Goal: Find specific page/section: Find specific page/section

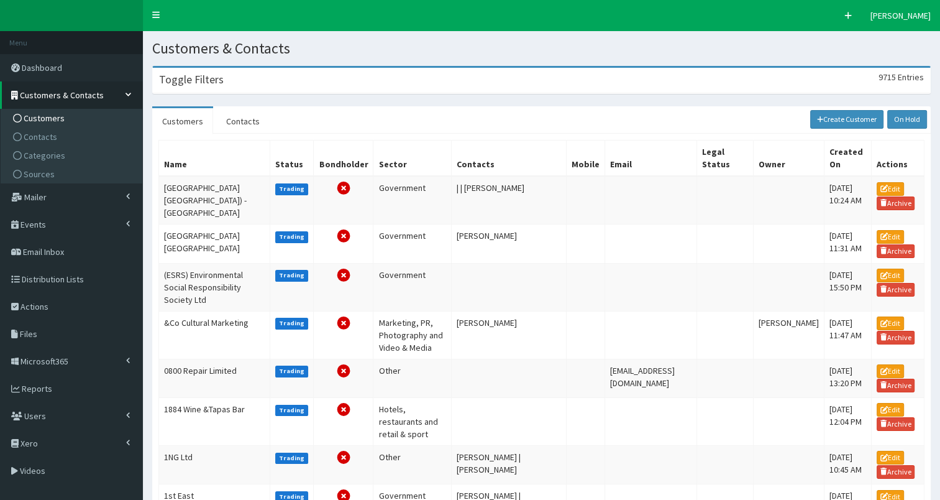
click at [216, 79] on h3 "Toggle Filters" at bounding box center [191, 79] width 65 height 11
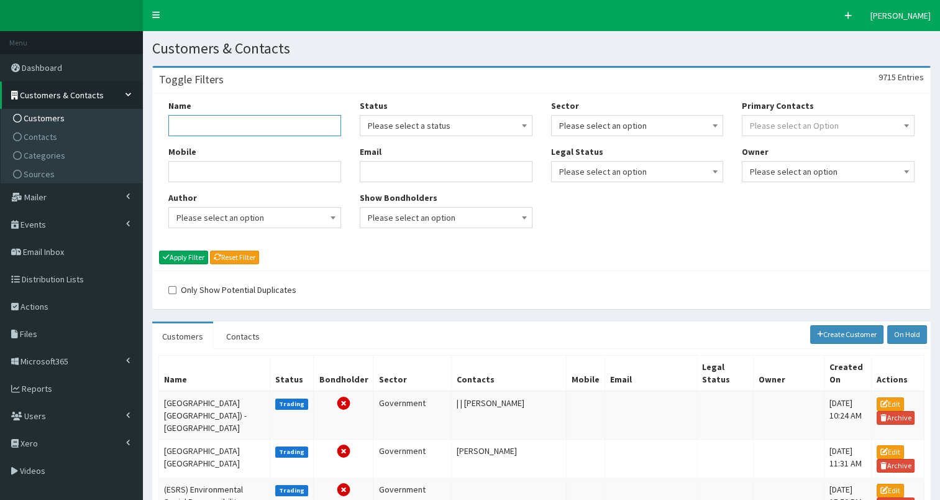
click at [215, 124] on input "Name" at bounding box center [254, 125] width 173 height 21
type input "homes england"
click at [194, 257] on button "Apply Filter" at bounding box center [183, 258] width 49 height 14
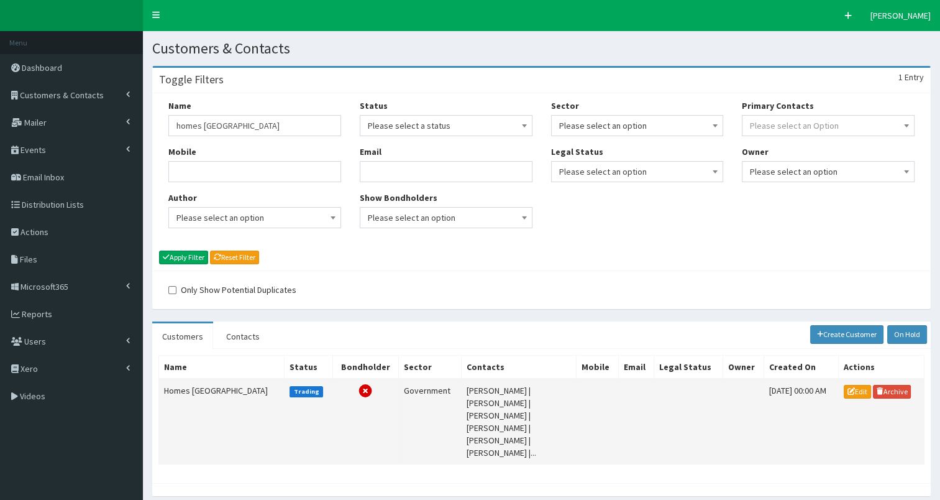
click at [177, 391] on td "Homes [GEOGRAPHIC_DATA]" at bounding box center [222, 422] width 126 height 86
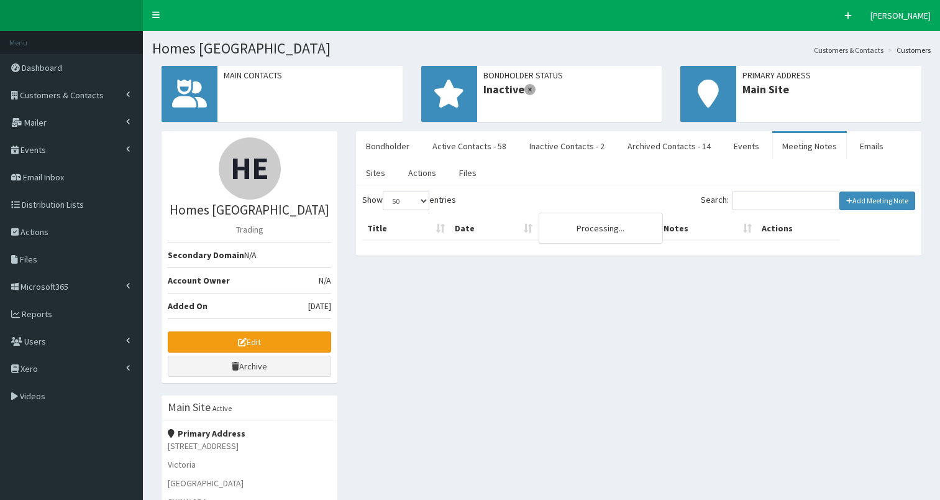
select select "50"
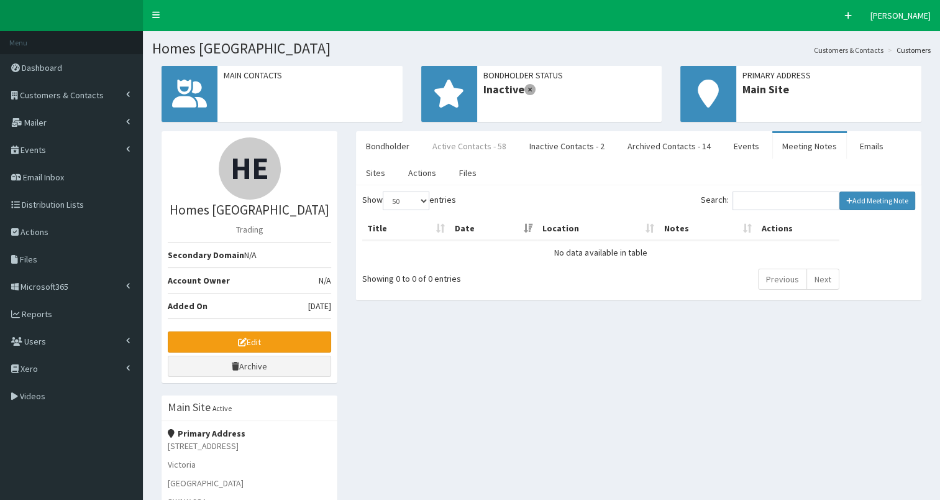
click at [485, 149] on link "Active Contacts - 58" at bounding box center [470, 146] width 94 height 26
